Goal: Navigation & Orientation: Find specific page/section

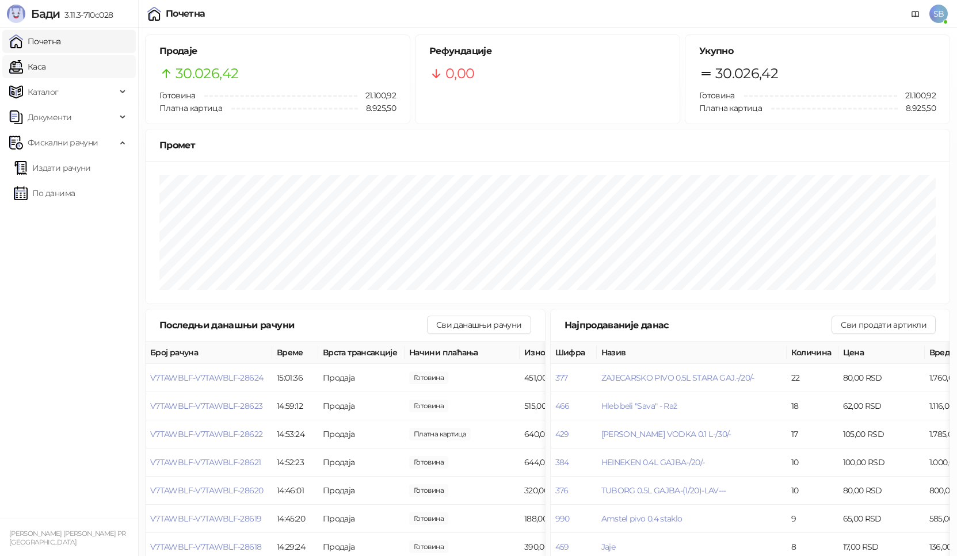
click at [39, 70] on link "Каса" at bounding box center [27, 66] width 36 height 23
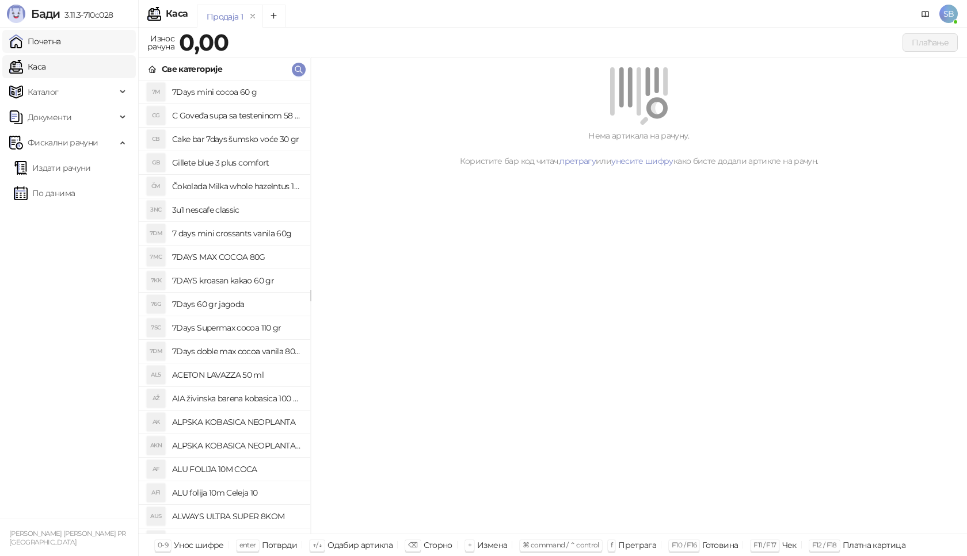
click at [43, 37] on link "Почетна" at bounding box center [35, 41] width 52 height 23
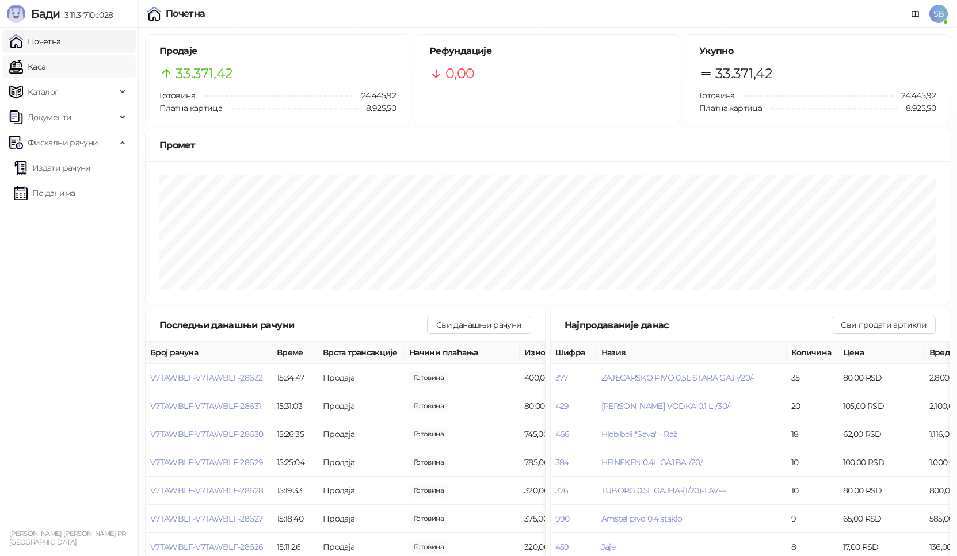
click at [45, 70] on link "Каса" at bounding box center [27, 66] width 36 height 23
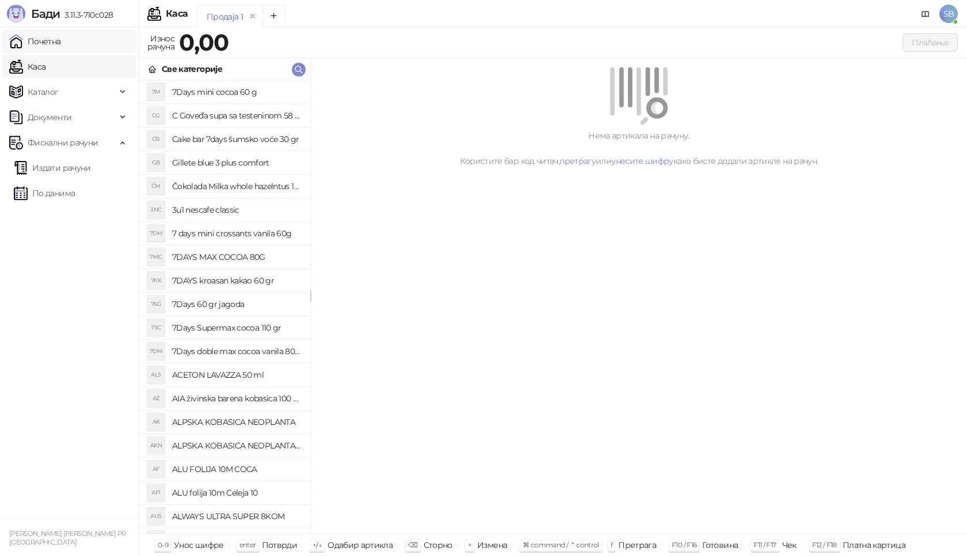
click at [56, 48] on link "Почетна" at bounding box center [35, 41] width 52 height 23
click at [55, 48] on link "Почетна" at bounding box center [35, 41] width 52 height 23
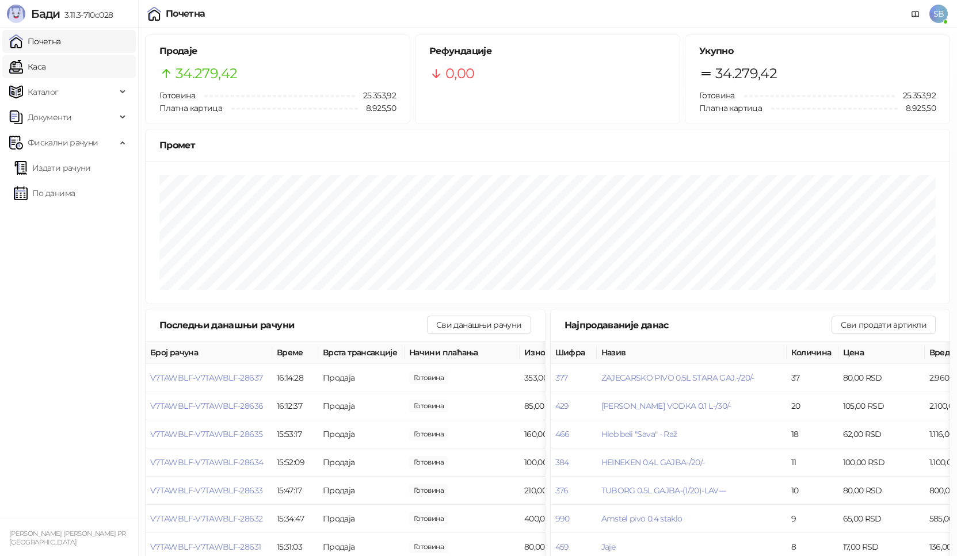
click at [45, 73] on link "Каса" at bounding box center [27, 66] width 36 height 23
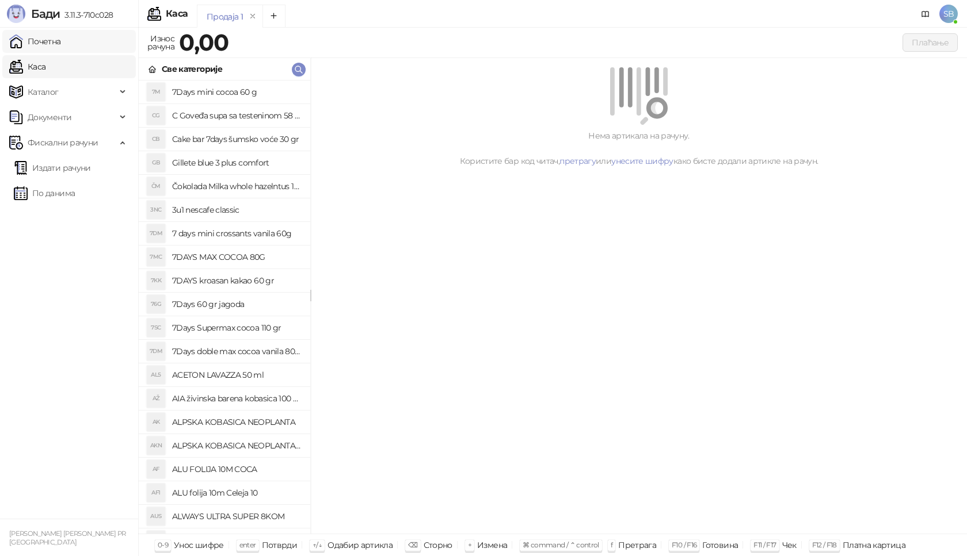
click at [59, 42] on link "Почетна" at bounding box center [35, 41] width 52 height 23
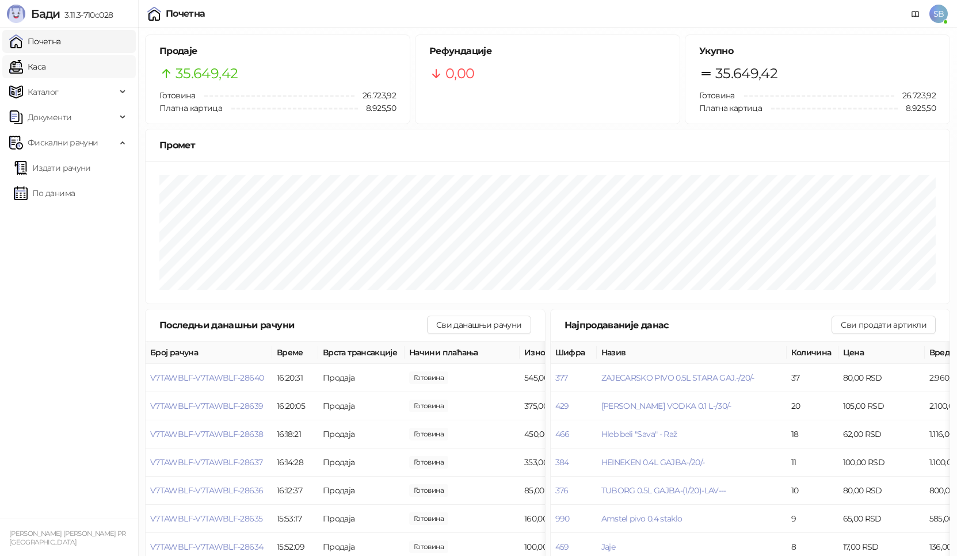
click at [40, 68] on link "Каса" at bounding box center [27, 66] width 36 height 23
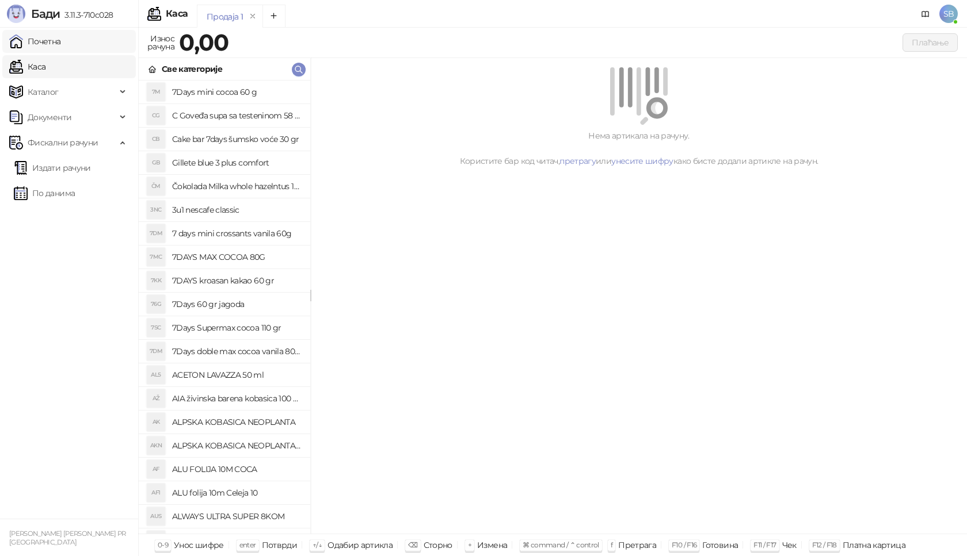
click at [33, 45] on link "Почетна" at bounding box center [35, 41] width 52 height 23
